Goal: Information Seeking & Learning: Check status

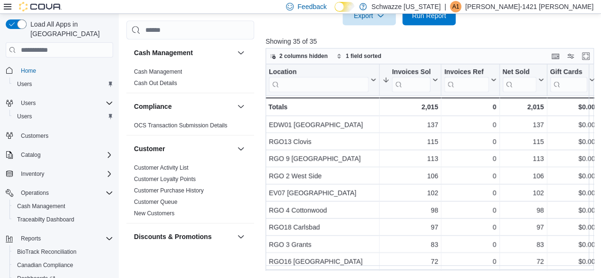
scroll to position [665, 0]
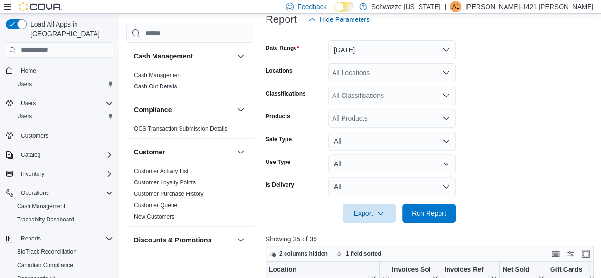
scroll to position [142, 0]
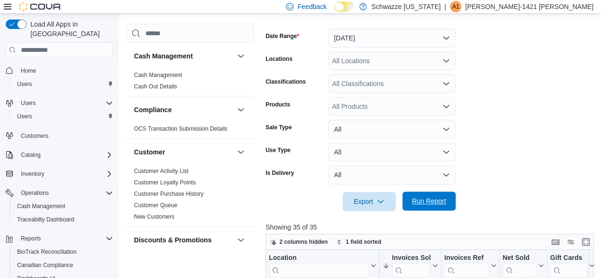
click at [439, 199] on span "Run Report" at bounding box center [429, 200] width 34 height 9
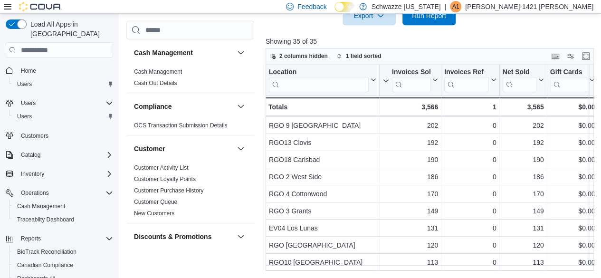
scroll to position [47, 0]
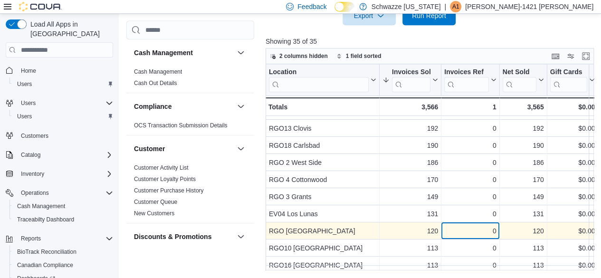
click at [476, 230] on div "0" at bounding box center [470, 230] width 52 height 11
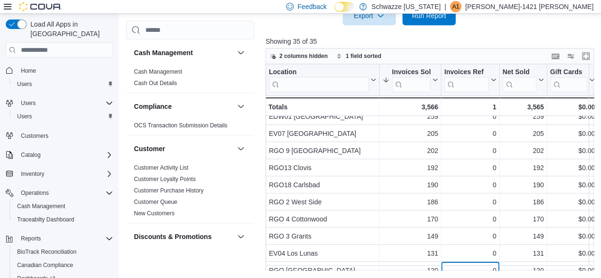
scroll to position [0, 0]
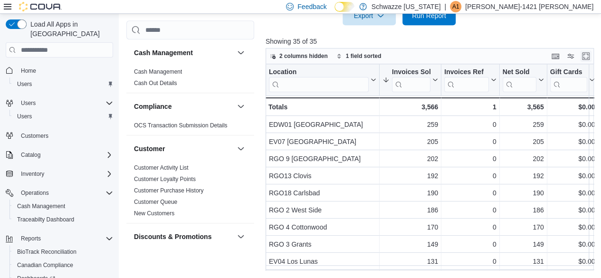
drag, startPoint x: 589, startPoint y: 52, endPoint x: 454, endPoint y: 72, distance: 136.7
click at [589, 52] on button "Enter fullscreen" at bounding box center [585, 55] width 11 height 11
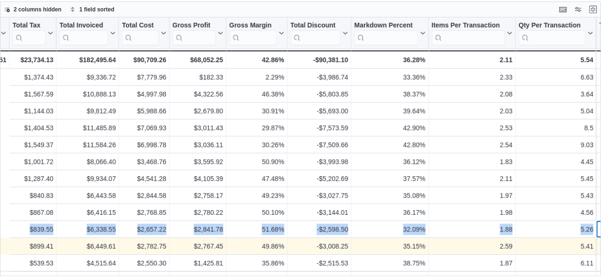
scroll to position [0, 512]
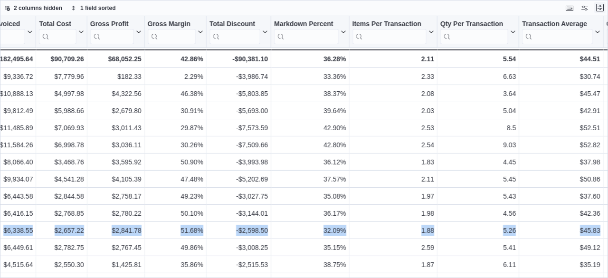
click at [603, 7] on button "Exit fullscreen" at bounding box center [599, 7] width 11 height 11
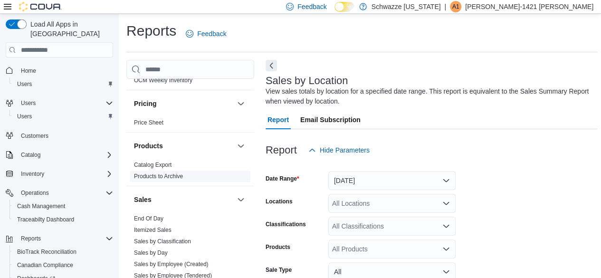
scroll to position [570, 0]
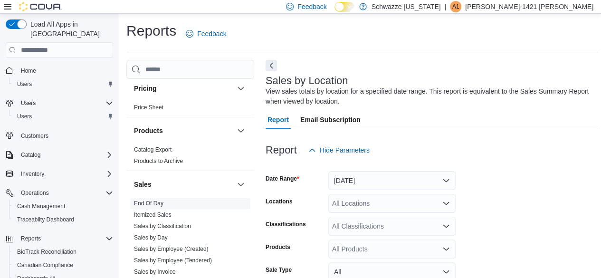
click at [146, 201] on link "End Of Day" at bounding box center [148, 203] width 29 height 7
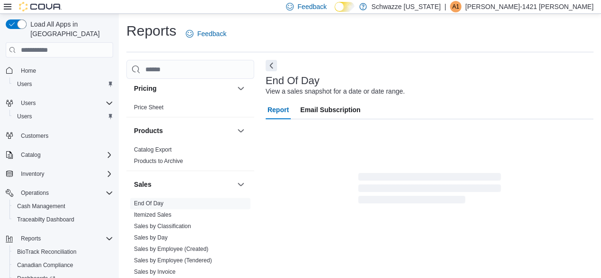
scroll to position [17, 0]
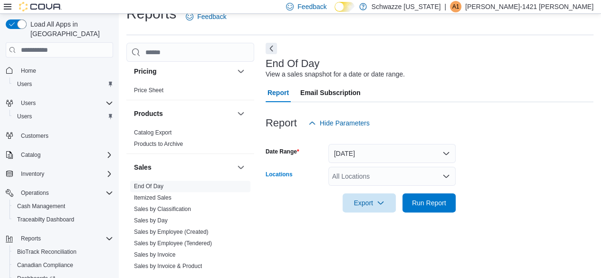
click at [378, 178] on div "All Locations" at bounding box center [391, 176] width 127 height 19
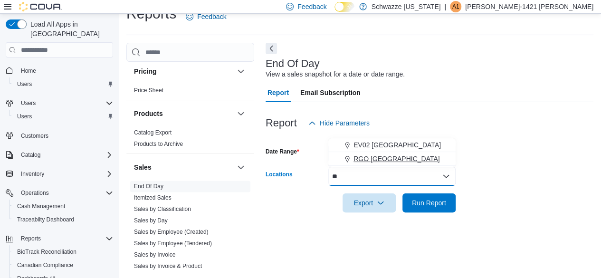
type input "**"
click at [373, 159] on span "RGO [GEOGRAPHIC_DATA]" at bounding box center [396, 158] width 86 height 9
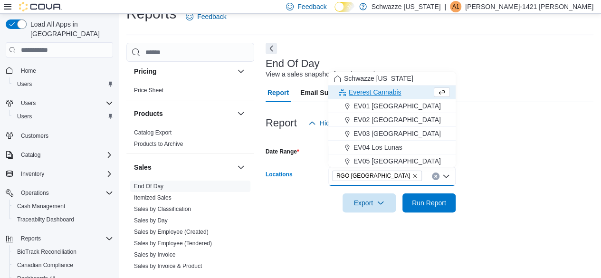
click at [490, 168] on form "Date Range [DATE] Locations RGO 6 [GEOGRAPHIC_DATA] Combo box. Selected. [GEOGR…" at bounding box center [429, 173] width 328 height 80
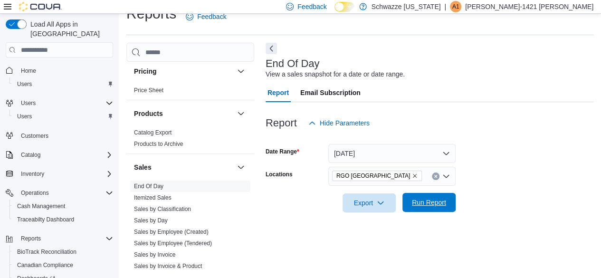
click at [431, 206] on span "Run Report" at bounding box center [429, 202] width 34 height 9
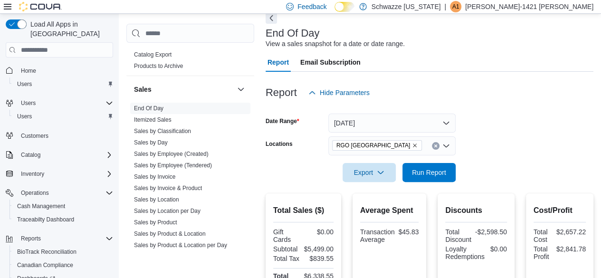
scroll to position [635, 0]
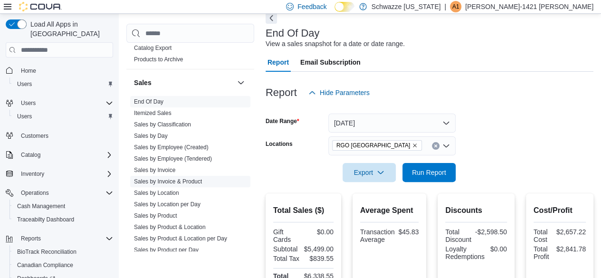
click at [167, 185] on span "Sales by Invoice & Product" at bounding box center [190, 181] width 120 height 11
click at [165, 196] on span "Sales by Location" at bounding box center [190, 192] width 120 height 11
click at [172, 193] on link "Sales by Location" at bounding box center [156, 192] width 45 height 7
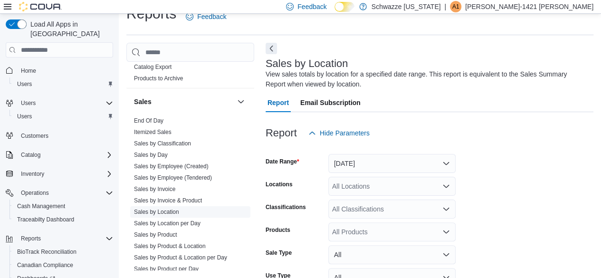
scroll to position [32, 0]
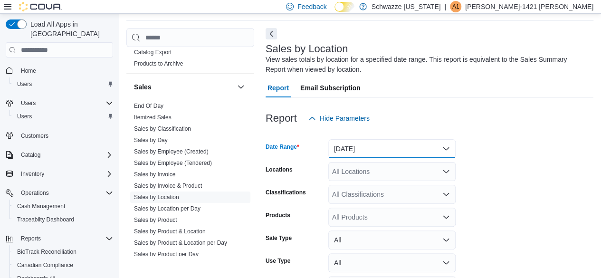
click at [387, 154] on button "[DATE]" at bounding box center [391, 148] width 127 height 19
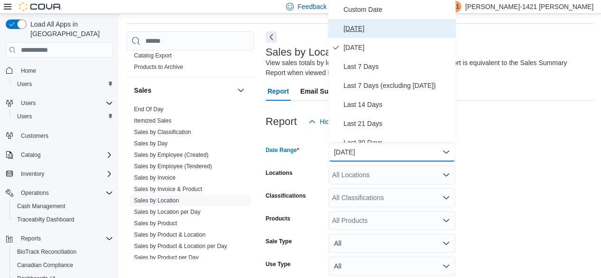
click at [352, 30] on span "[DATE]" at bounding box center [397, 28] width 108 height 11
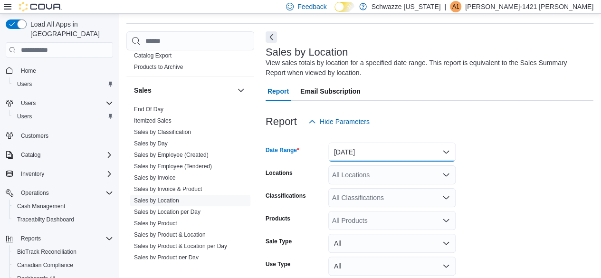
scroll to position [94, 0]
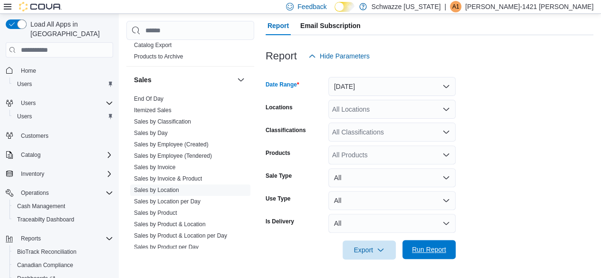
click at [434, 254] on span "Run Report" at bounding box center [429, 249] width 42 height 19
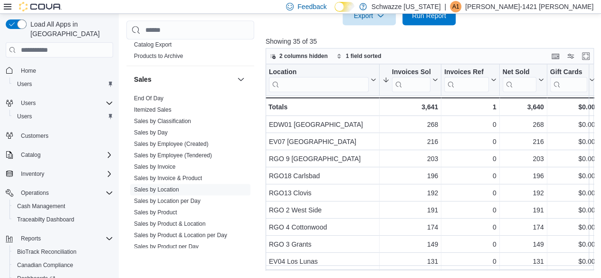
scroll to position [47, 0]
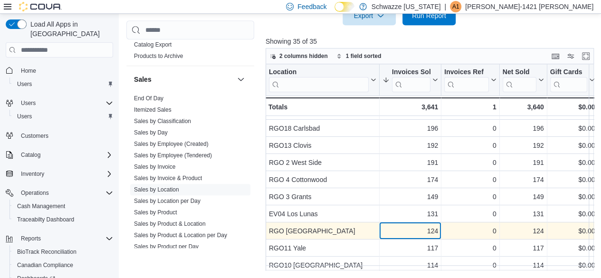
click at [384, 227] on div "124" at bounding box center [410, 230] width 56 height 11
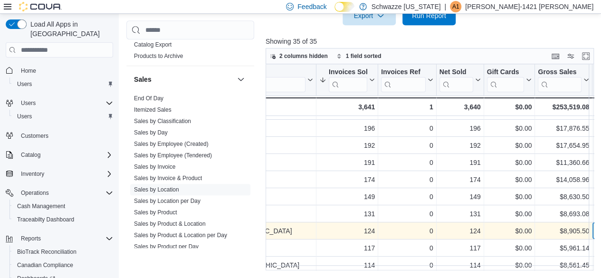
scroll to position [47, 111]
